Goal: Task Accomplishment & Management: Manage account settings

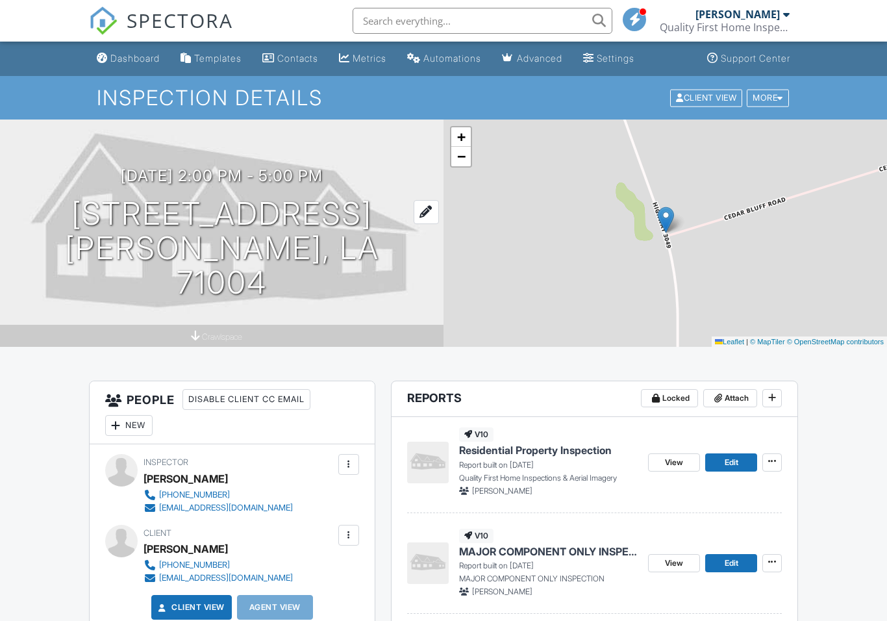
click at [114, 237] on h1 "1150 HWY 3049 BELCHER, LA 71004" at bounding box center [222, 248] width 402 height 103
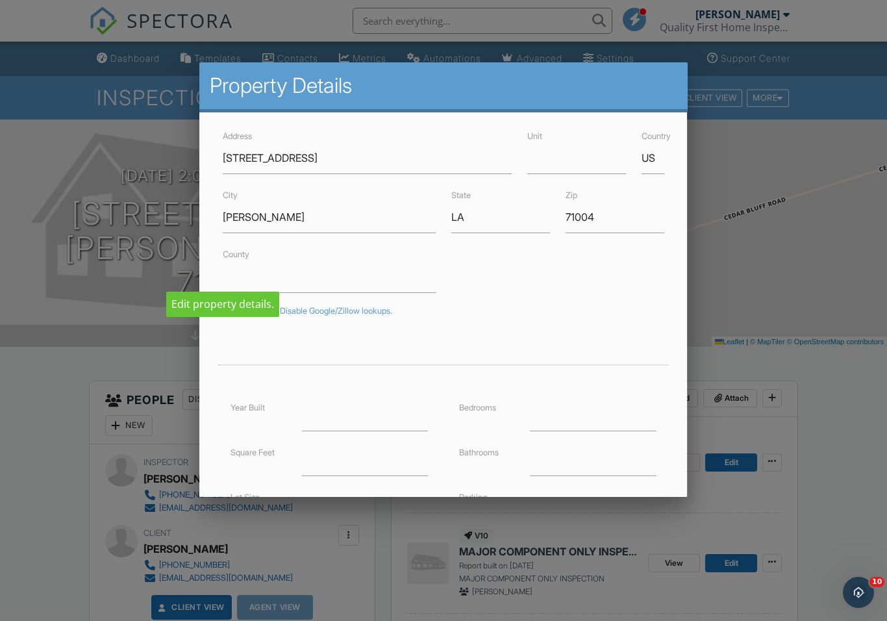
click at [88, 220] on div at bounding box center [443, 323] width 887 height 776
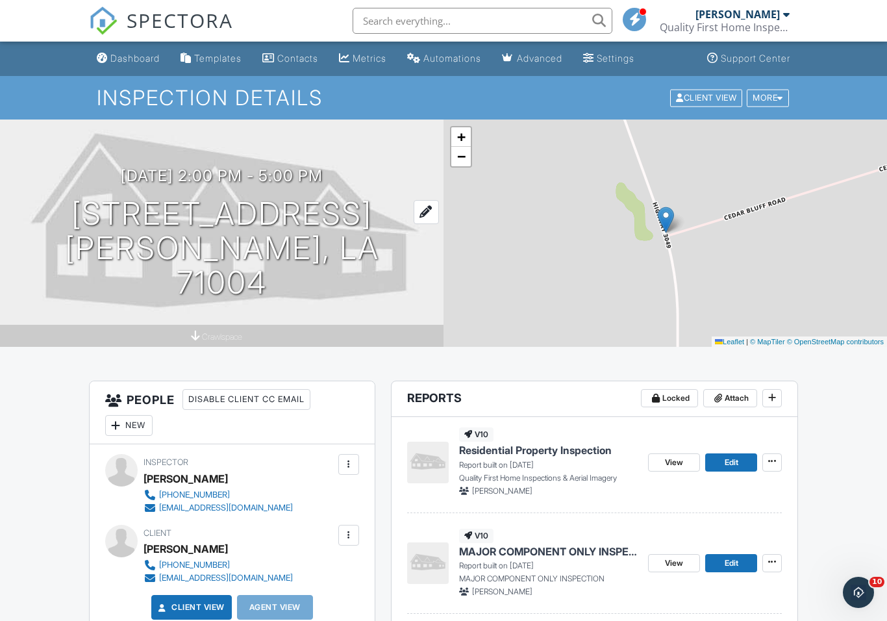
click at [414, 224] on div at bounding box center [426, 212] width 25 height 24
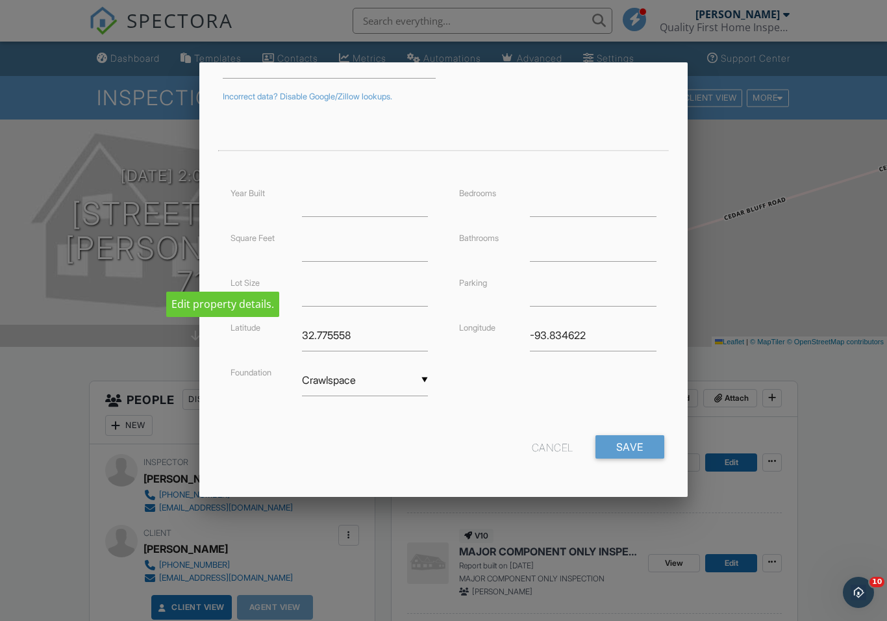
scroll to position [214, 0]
click at [45, 240] on div at bounding box center [443, 323] width 887 height 776
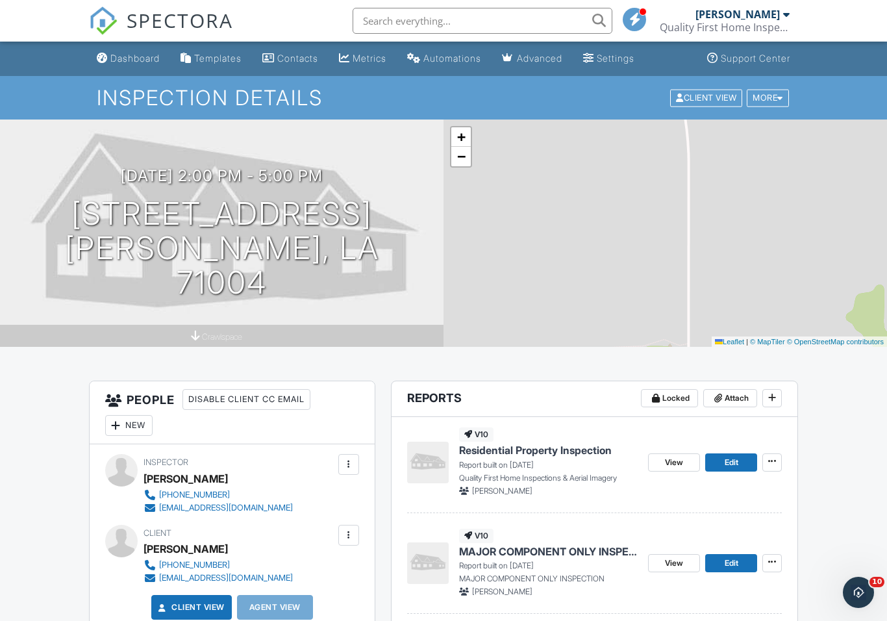
click at [433, 566] on img at bounding box center [428, 563] width 42 height 42
click at [772, 458] on icon at bounding box center [772, 461] width 8 height 9
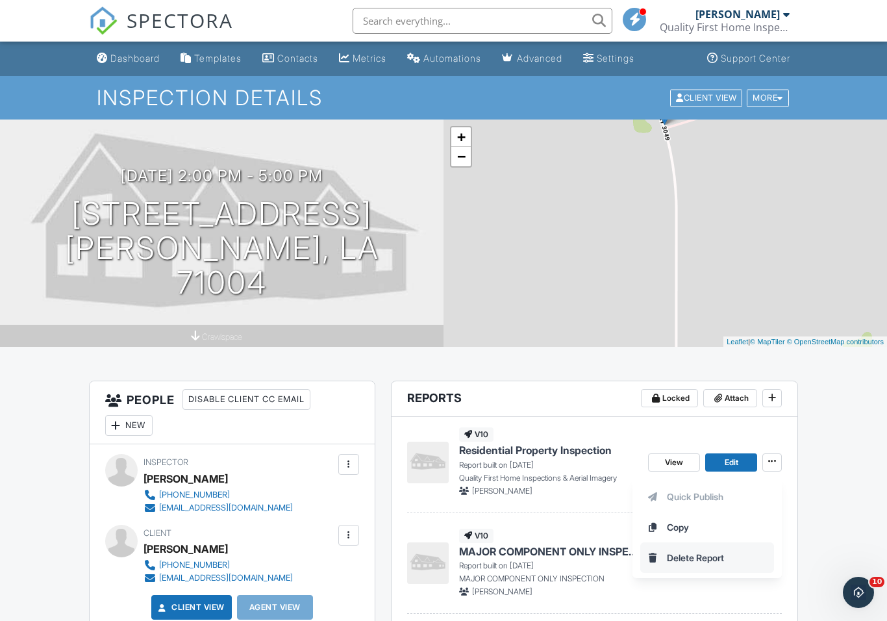
click at [708, 559] on span "Delete Report" at bounding box center [695, 558] width 57 height 14
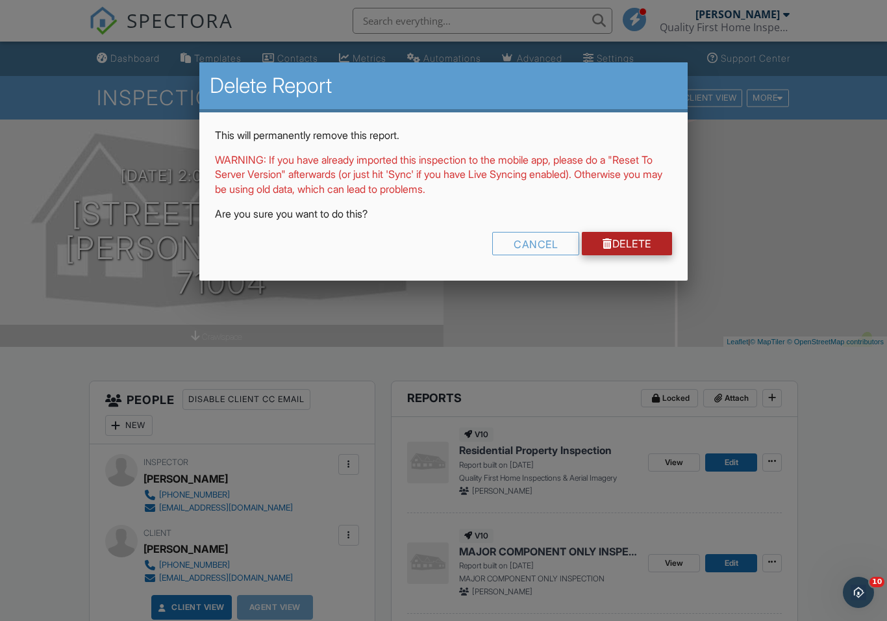
click at [642, 236] on link "Delete" at bounding box center [627, 243] width 90 height 23
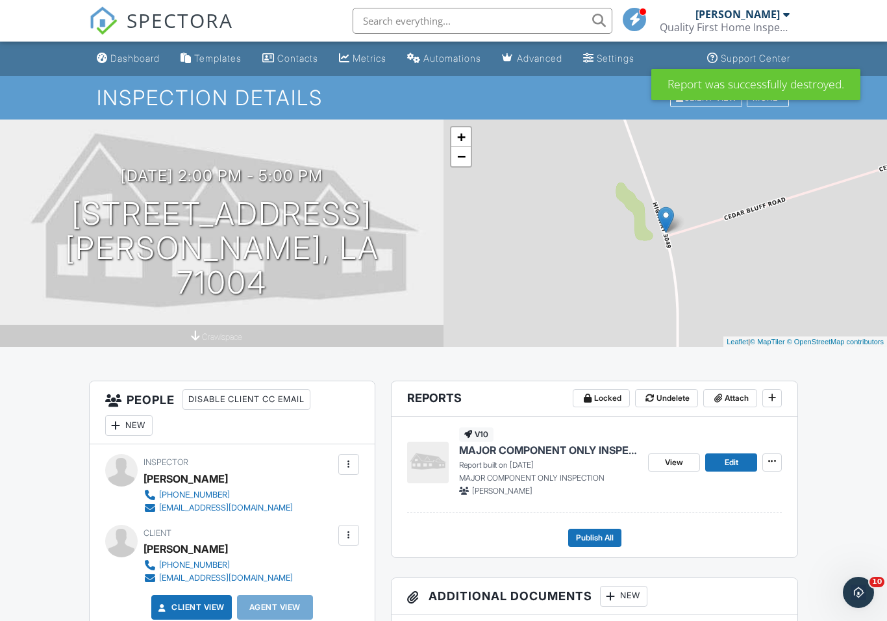
click at [564, 455] on span "MAJOR COMPONENT ONLY INSPECTION" at bounding box center [548, 450] width 179 height 14
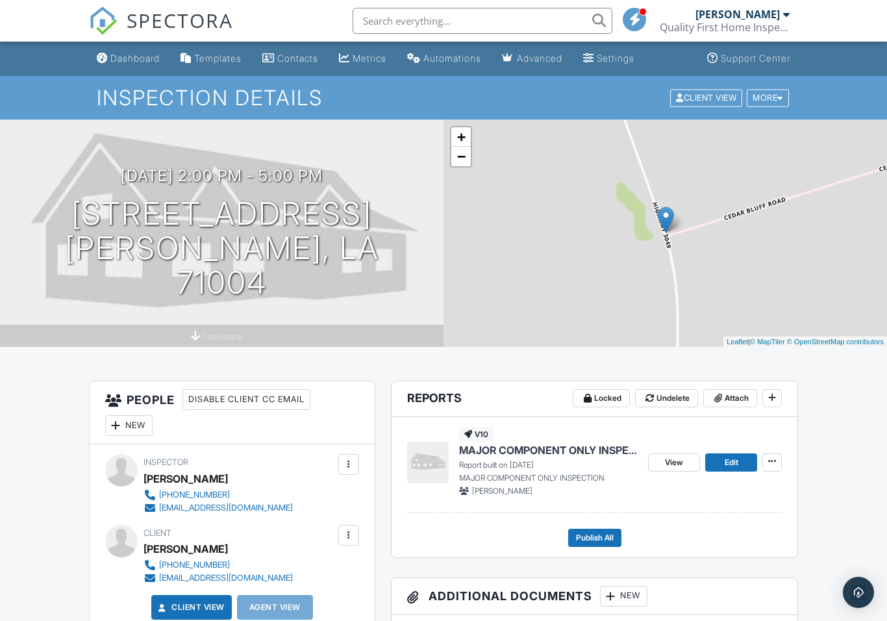
click at [27, 271] on div "09/26/2025 2:00 pm - 5:00 pm 1150 HWY 3049 BELCHER, LA 71004" at bounding box center [222, 233] width 444 height 132
click at [774, 470] on button at bounding box center [771, 462] width 19 height 18
click at [736, 460] on span "Edit" at bounding box center [732, 462] width 14 height 13
